Goal: Navigation & Orientation: Go to known website

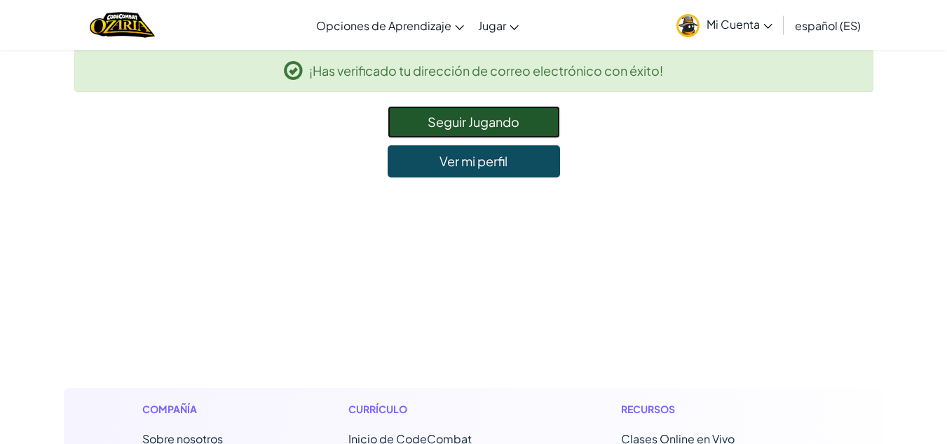
click at [484, 120] on link "Seguir Jugando" at bounding box center [474, 122] width 172 height 32
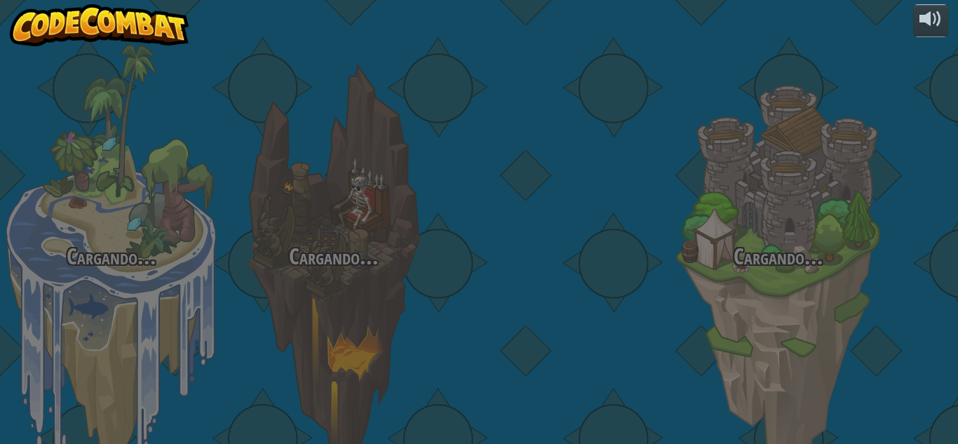
select select "es-ES"
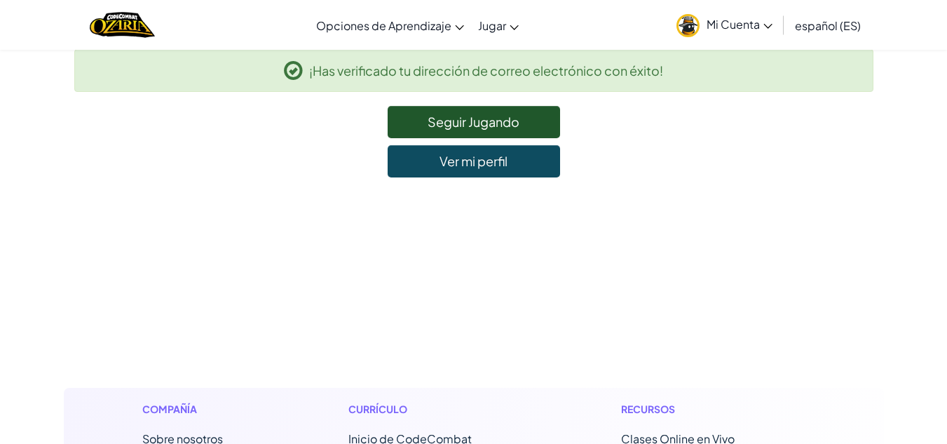
click at [742, 20] on span "Mi Cuenta" at bounding box center [740, 24] width 66 height 15
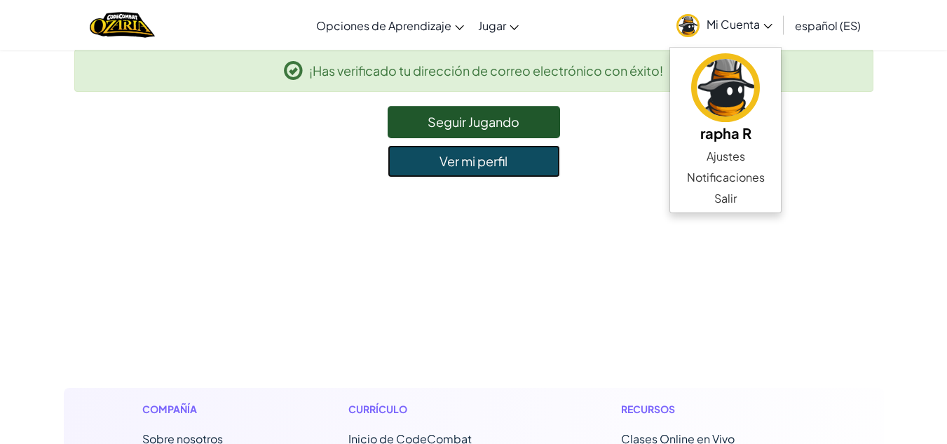
click at [522, 163] on link "Ver mi perfil" at bounding box center [474, 161] width 172 height 32
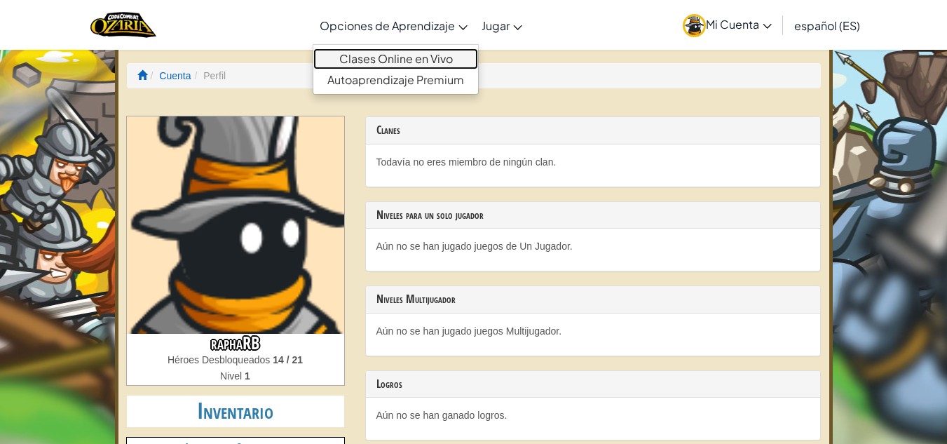
click at [376, 51] on link "Clases Online en Vivo" at bounding box center [395, 58] width 165 height 21
